Goal: Transaction & Acquisition: Purchase product/service

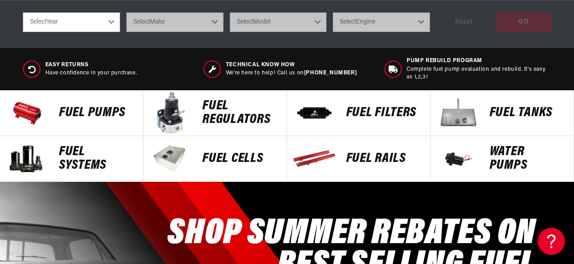
click at [301, 115] on img at bounding box center [314, 112] width 45 height 45
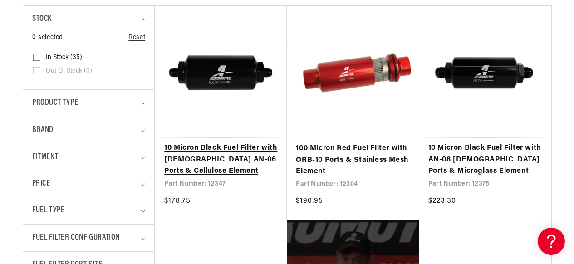
click at [218, 142] on link "10 Micron Black Fuel Filter with [DEMOGRAPHIC_DATA] AN-06 Ports & Cellulose Ele…" at bounding box center [220, 159] width 113 height 35
